Goal: Information Seeking & Learning: Learn about a topic

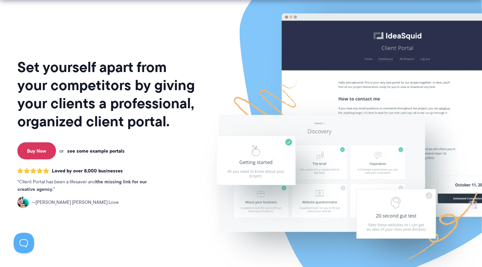
click at [84, 150] on link "see some example portals" at bounding box center [95, 151] width 57 height 6
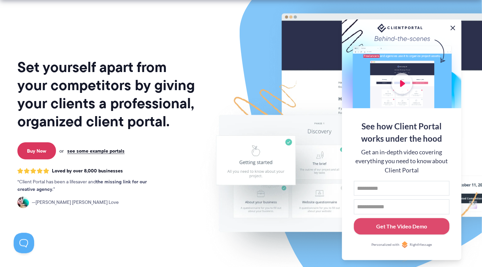
click at [455, 26] on button at bounding box center [453, 28] width 8 height 8
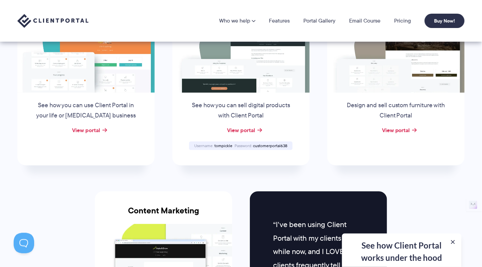
scroll to position [512, 0]
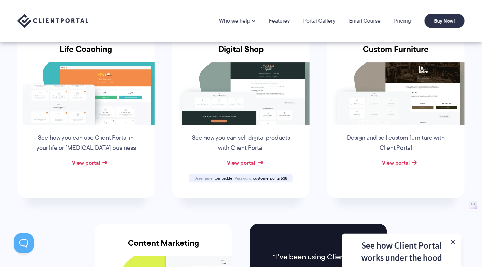
click at [245, 161] on link "View portal" at bounding box center [241, 162] width 28 height 8
click at [227, 175] on span "tompickle" at bounding box center [223, 178] width 18 height 6
copy span "tompickle"
click at [267, 179] on span "customerportal638" at bounding box center [270, 178] width 34 height 6
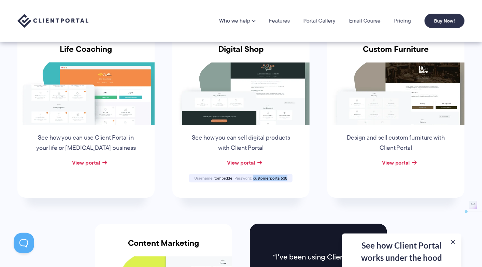
click at [267, 179] on span "customerportal638" at bounding box center [270, 178] width 34 height 6
copy span "customerportal638"
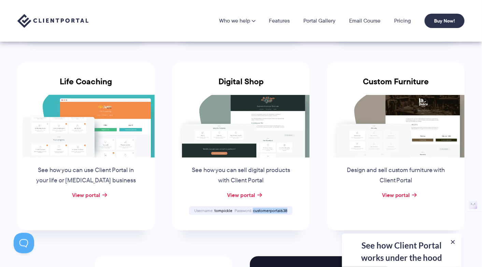
scroll to position [0, 0]
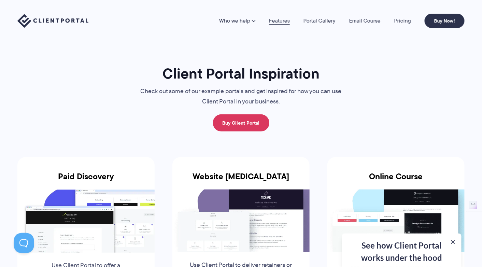
click at [275, 20] on link "Features" at bounding box center [279, 20] width 21 height 5
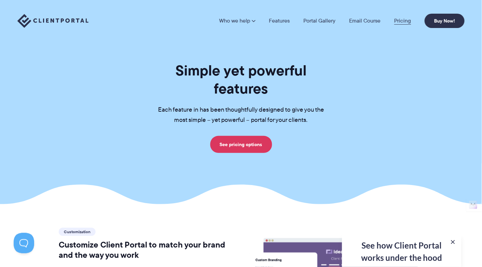
click at [399, 20] on link "Pricing" at bounding box center [402, 20] width 17 height 5
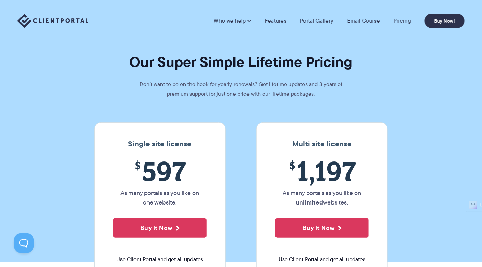
click at [273, 19] on link "Features" at bounding box center [275, 20] width 21 height 7
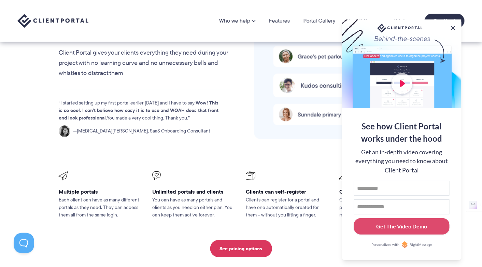
scroll to position [1431, 0]
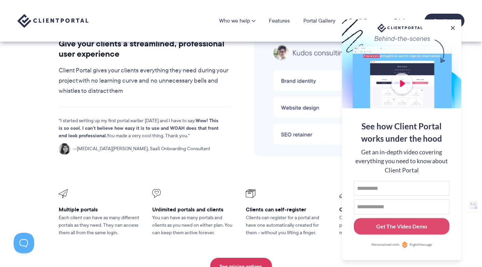
click at [403, 79] on div at bounding box center [401, 63] width 119 height 89
click at [401, 83] on div at bounding box center [401, 63] width 119 height 89
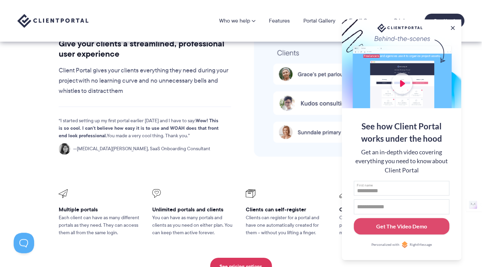
click at [398, 183] on input "First name" at bounding box center [402, 188] width 96 height 15
type input "****"
click at [384, 202] on input "Email address" at bounding box center [402, 206] width 96 height 15
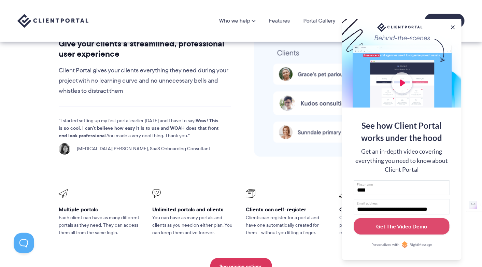
scroll to position [0, 8]
type input "**********"
click at [354, 218] on button "Get The Video Demo" at bounding box center [402, 226] width 96 height 17
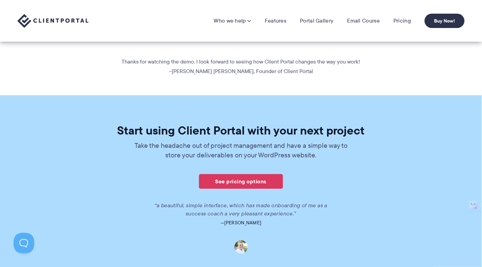
scroll to position [172, 0]
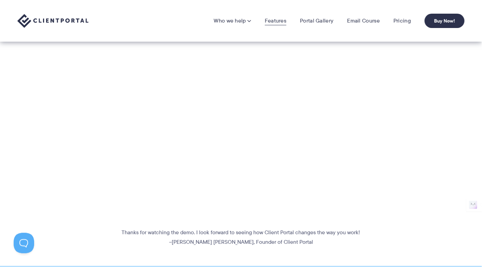
click at [278, 21] on link "Features" at bounding box center [275, 20] width 21 height 7
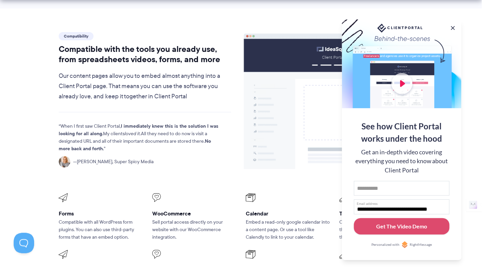
scroll to position [885, 0]
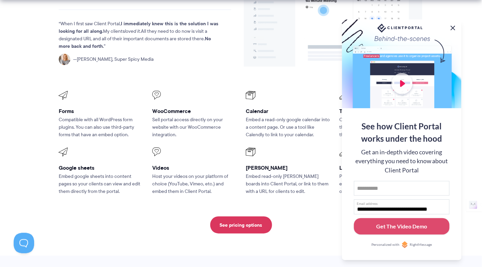
click at [451, 25] on button at bounding box center [453, 28] width 8 height 8
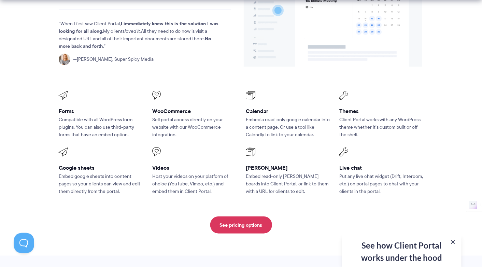
click at [165, 116] on p "Sell portal access directly on your website with our WooCommerce integration." at bounding box center [194, 127] width 84 height 23
click at [165, 96] on div "WooCommerce Sell portal access directly on your website with our WooCommerce in…" at bounding box center [194, 114] width 84 height 47
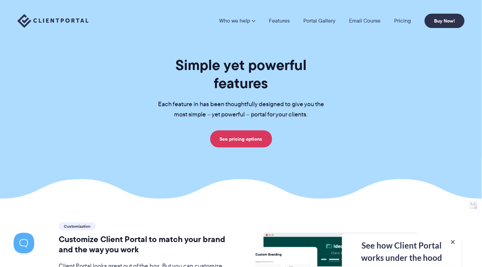
scroll to position [0, 0]
